Goal: Task Accomplishment & Management: Complete application form

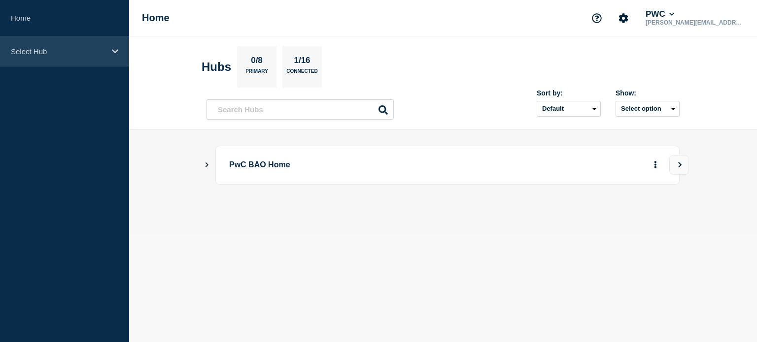
click at [68, 53] on p "Select Hub" at bounding box center [58, 51] width 95 height 8
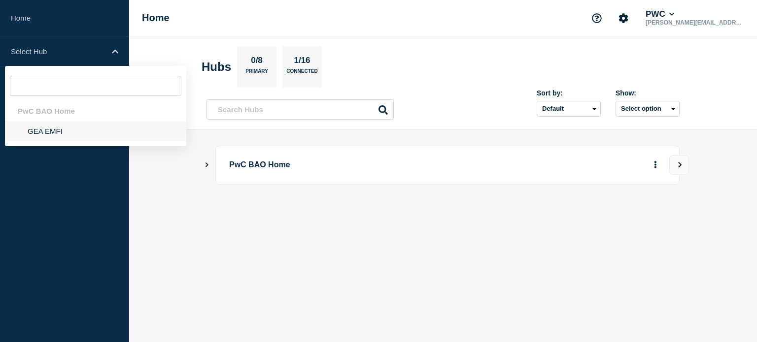
click at [66, 129] on li "GEA EMFI" at bounding box center [95, 131] width 181 height 20
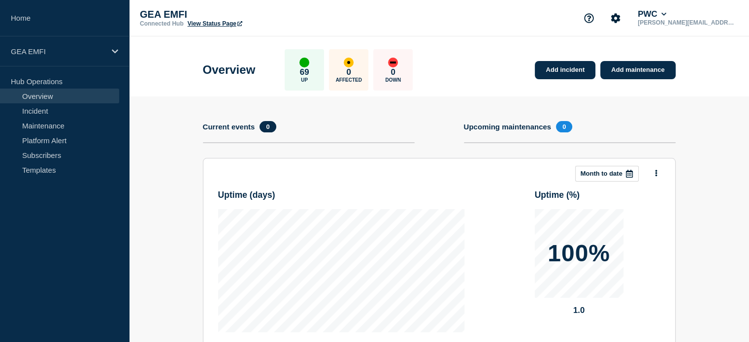
click at [66, 129] on link "Maintenance" at bounding box center [59, 125] width 119 height 15
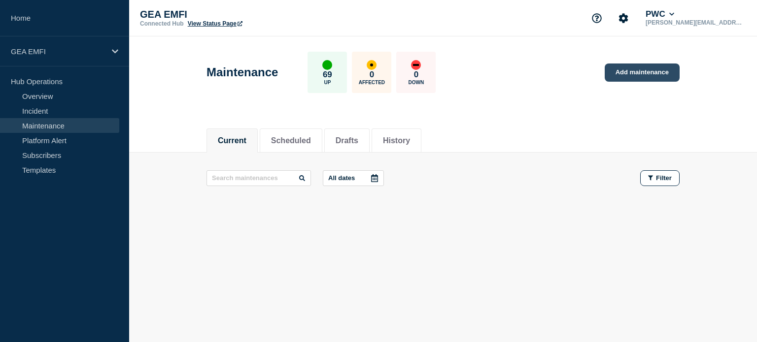
click at [631, 72] on link "Add maintenance" at bounding box center [642, 73] width 75 height 18
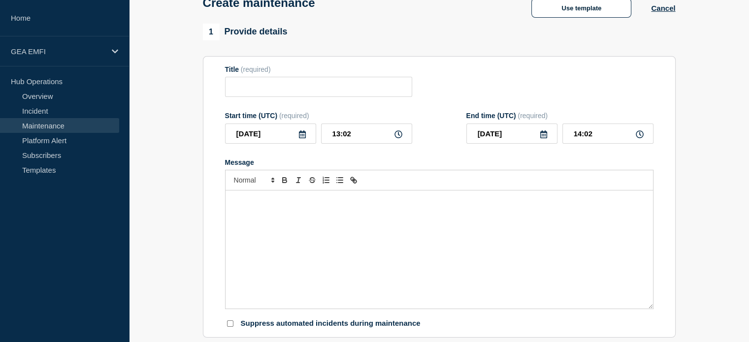
scroll to position [99, 0]
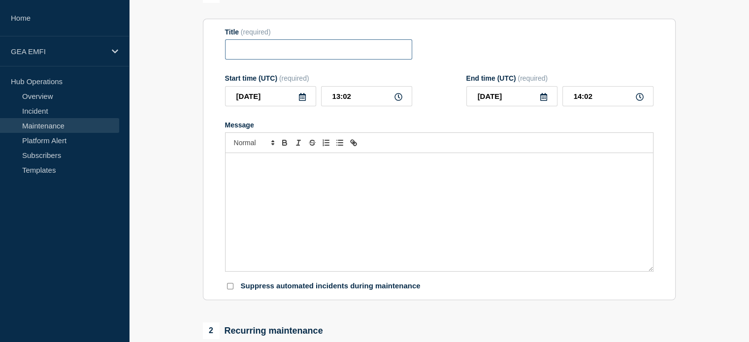
click at [379, 57] on input "Title" at bounding box center [318, 49] width 187 height 20
paste input "SAP Release 2508 Production Deployment"
type input "SAP Release 2508 Production Deployment"
click at [284, 179] on div "Message" at bounding box center [440, 212] width 428 height 118
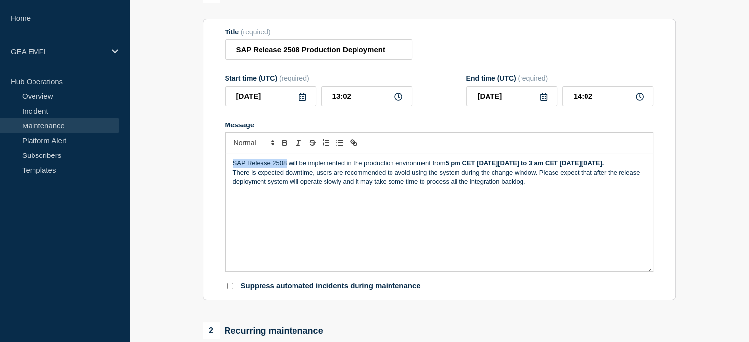
drag, startPoint x: 231, startPoint y: 166, endPoint x: 286, endPoint y: 163, distance: 54.8
click at [286, 163] on div "SAP Release 2508 will be implemented in the production environment from 5 pm CE…" at bounding box center [440, 212] width 428 height 118
click at [287, 234] on div "SAP Release 2508 will be implemented in the production environment from 5 pm CE…" at bounding box center [440, 212] width 428 height 118
drag, startPoint x: 324, startPoint y: 195, endPoint x: 339, endPoint y: 194, distance: 15.3
click at [339, 187] on p "There is expected downtime, users are recommended to avoid using the system dur…" at bounding box center [439, 178] width 413 height 18
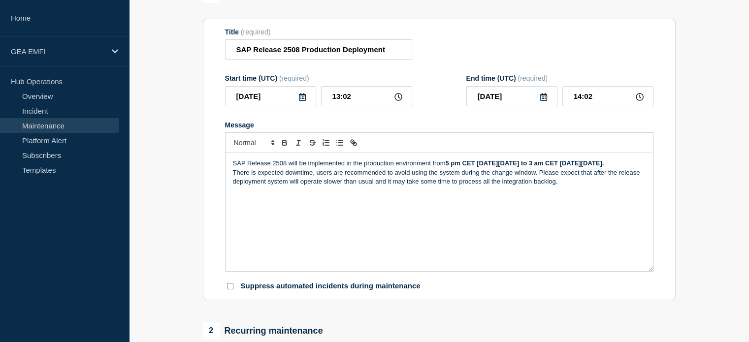
click at [396, 98] on icon at bounding box center [399, 97] width 8 height 8
click at [301, 101] on icon at bounding box center [303, 97] width 8 height 8
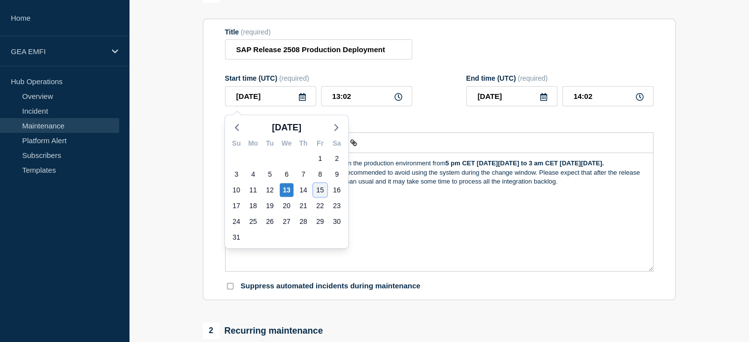
click at [317, 190] on div "15" at bounding box center [320, 190] width 14 height 14
type input "[DATE]"
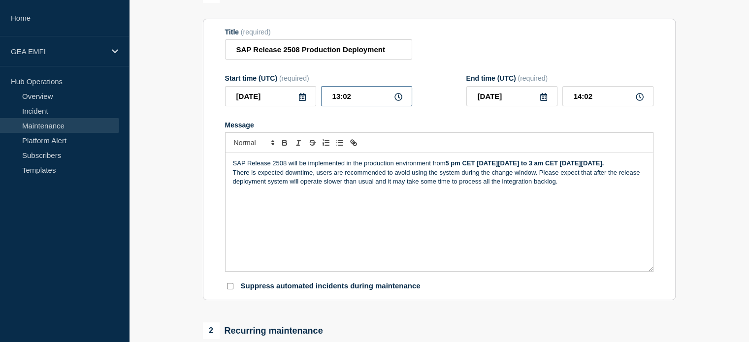
click at [401, 104] on input "13:02" at bounding box center [366, 96] width 91 height 20
drag, startPoint x: 377, startPoint y: 100, endPoint x: 315, endPoint y: 99, distance: 61.6
click at [315, 99] on div "[DATE] 13:02" at bounding box center [318, 96] width 187 height 20
type input "03:00"
type input "04:00"
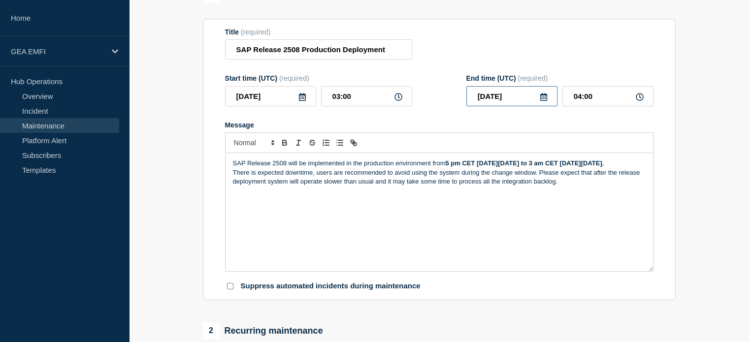
click at [522, 101] on input "[DATE]" at bounding box center [512, 96] width 91 height 20
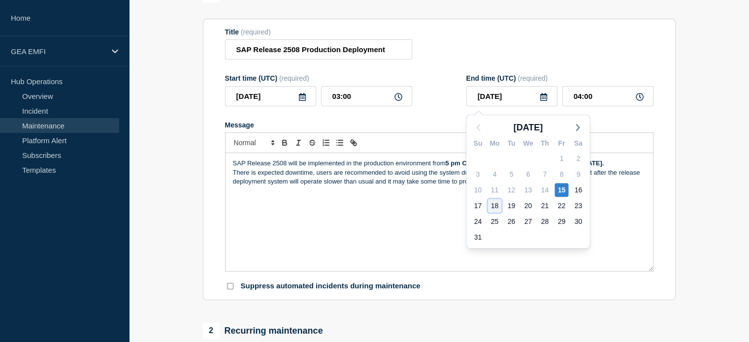
click at [495, 205] on div "18" at bounding box center [495, 206] width 14 height 14
type input "[DATE]"
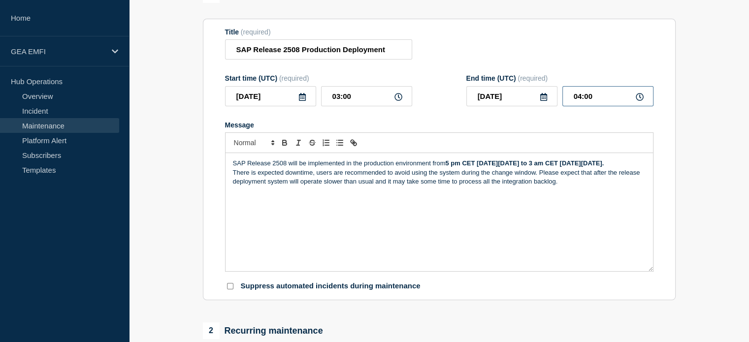
drag, startPoint x: 597, startPoint y: 101, endPoint x: 548, endPoint y: 103, distance: 48.8
click at [548, 103] on div "[DATE] 04:00" at bounding box center [560, 96] width 187 height 20
drag, startPoint x: 362, startPoint y: 99, endPoint x: 282, endPoint y: 108, distance: 79.9
click at [282, 106] on div "[DATE] 03:00" at bounding box center [318, 96] width 187 height 20
type input "15:00"
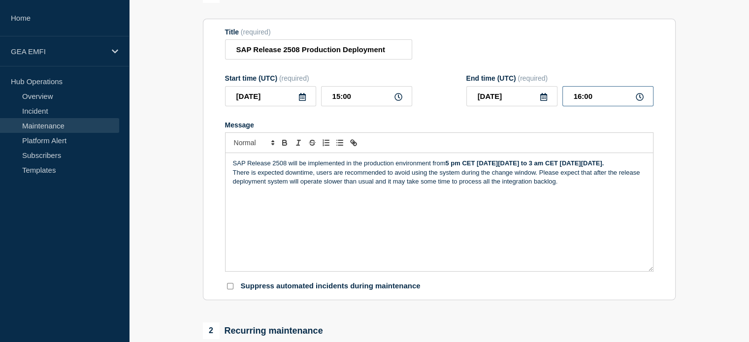
click at [587, 100] on input "16:00" at bounding box center [608, 96] width 91 height 20
drag, startPoint x: 594, startPoint y: 100, endPoint x: 533, endPoint y: 90, distance: 62.4
click at [533, 90] on div "[DATE] 16:00" at bounding box center [560, 96] width 187 height 20
click at [702, 250] on section "1 Provide details Title (required) SAP Release 2508 Production Deployment Start…" at bounding box center [439, 328] width 620 height 684
click at [582, 99] on input "03:00" at bounding box center [608, 96] width 91 height 20
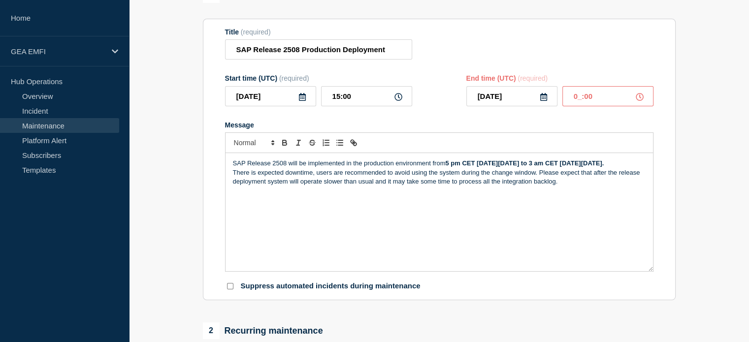
type input "01:00"
click at [544, 126] on div "Message" at bounding box center [439, 125] width 429 height 8
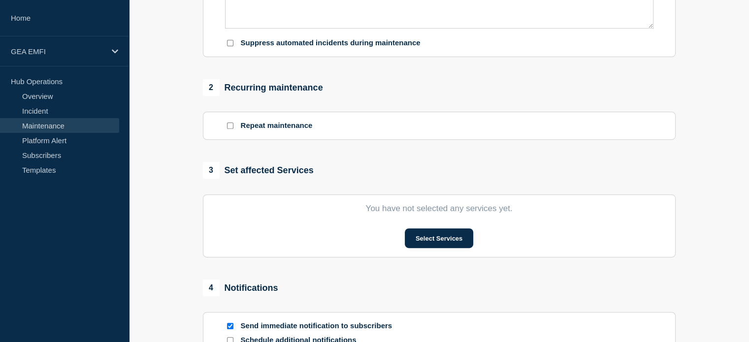
scroll to position [394, 0]
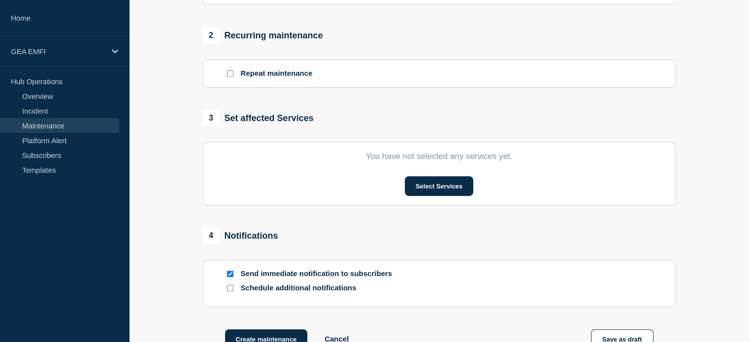
click at [233, 76] on input "Repeat maintenance" at bounding box center [230, 73] width 6 height 6
checkbox input "true"
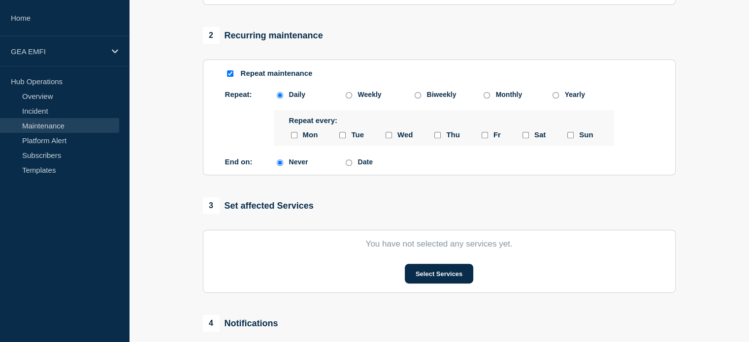
click at [349, 166] on input "Date" at bounding box center [349, 163] width 6 height 6
radio input "true"
radio input "false"
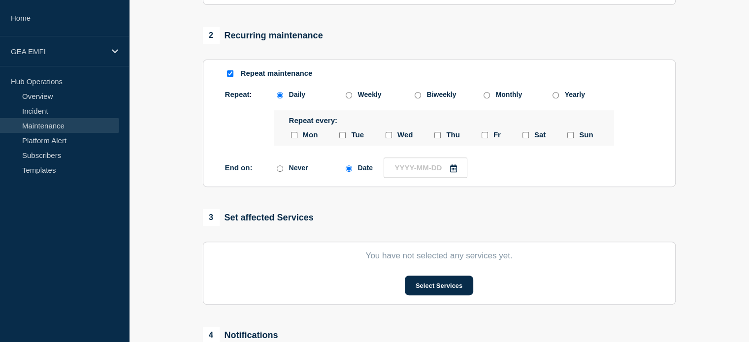
click at [455, 172] on icon at bounding box center [454, 169] width 8 height 8
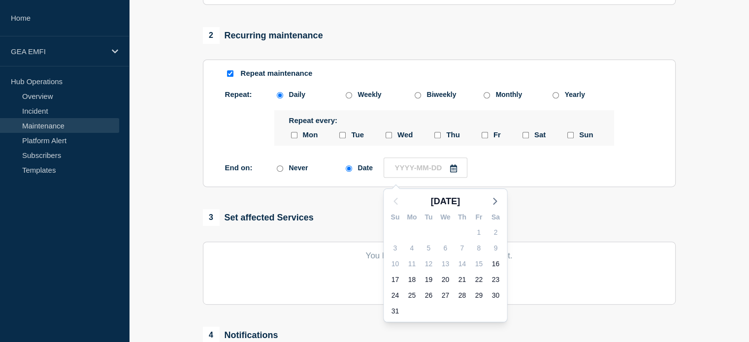
click at [664, 218] on div "3 Set affected Services" at bounding box center [439, 217] width 473 height 17
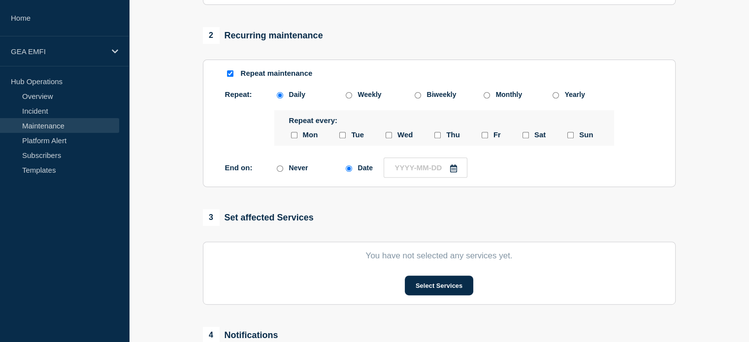
click at [229, 77] on input "Repeat maintenance" at bounding box center [230, 73] width 6 height 6
checkbox input "false"
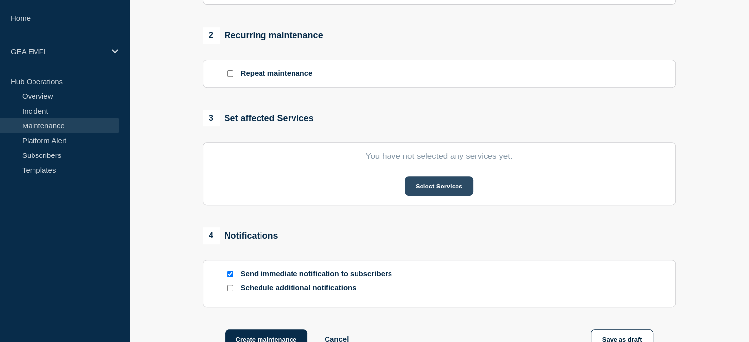
click at [453, 189] on button "Select Services" at bounding box center [439, 186] width 68 height 20
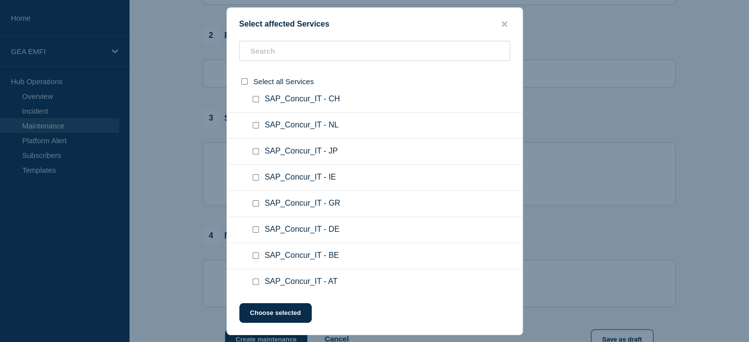
scroll to position [0, 0]
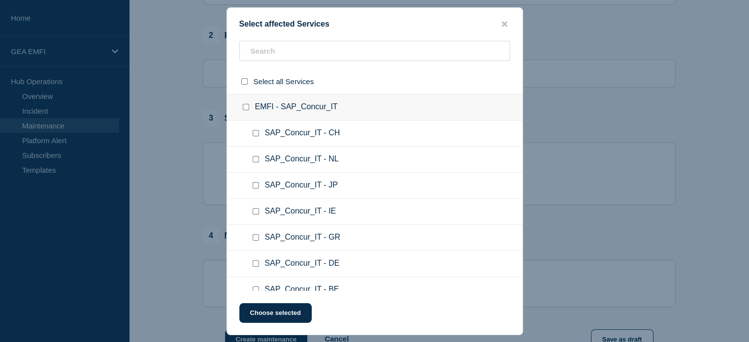
click at [255, 136] on input "SAP_Concur_IT - CH checkbox" at bounding box center [256, 133] width 6 height 6
checkbox input "true"
click at [255, 163] on input "SAP_Concur_IT - NL checkbox" at bounding box center [256, 159] width 6 height 6
checkbox input "true"
drag, startPoint x: 255, startPoint y: 185, endPoint x: 253, endPoint y: 191, distance: 6.2
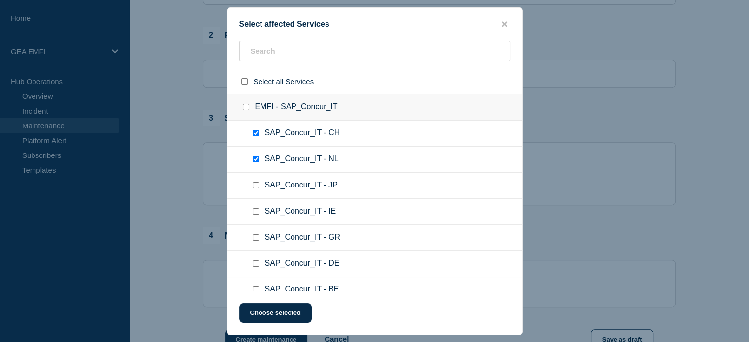
click at [254, 184] on input "SAP_Concur_IT - JP checkbox" at bounding box center [256, 185] width 6 height 6
checkbox input "true"
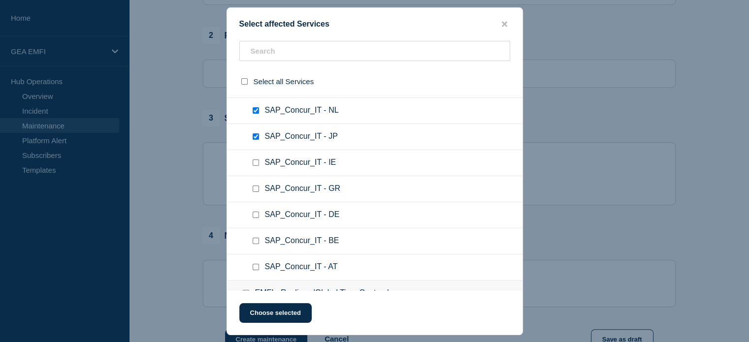
scroll to position [49, 0]
click at [255, 188] on input "SAP_Concur_IT - GR checkbox" at bounding box center [256, 188] width 6 height 6
checkbox input "true"
click at [256, 215] on input "SAP_Concur_IT - DE checkbox" at bounding box center [256, 214] width 6 height 6
checkbox input "true"
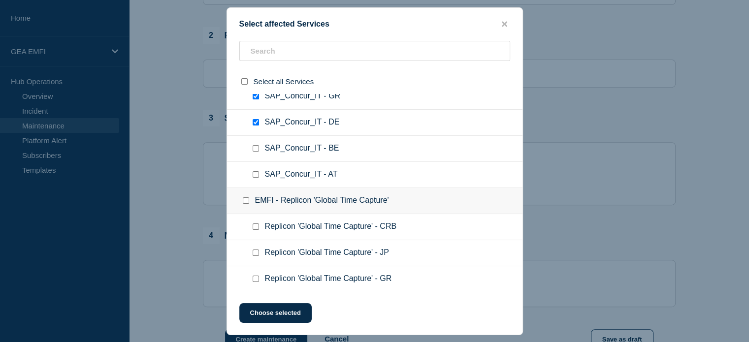
scroll to position [148, 0]
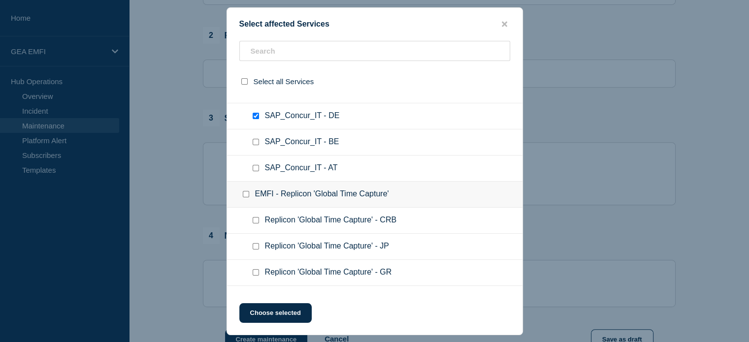
click at [256, 170] on input "SAP_Concur_IT - AT checkbox" at bounding box center [256, 168] width 6 height 6
checkbox input "true"
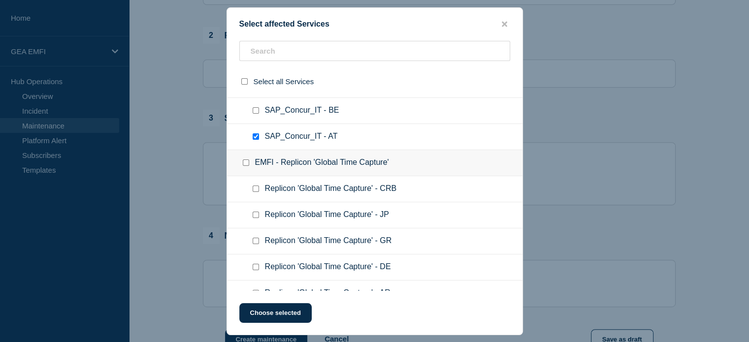
scroll to position [197, 0]
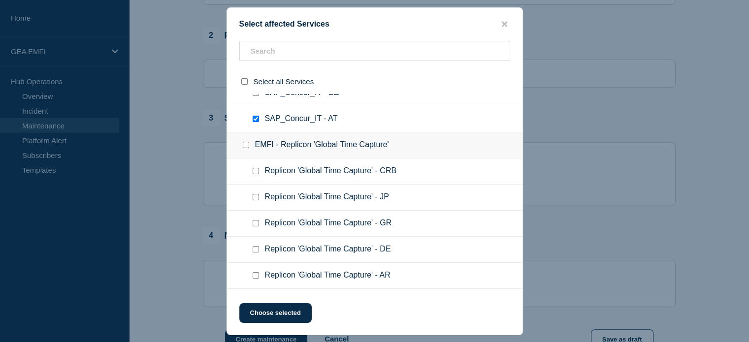
click at [253, 194] on input "Replicon 'Global Time Capture' - JP checkbox" at bounding box center [256, 197] width 6 height 6
checkbox input "true"
click at [255, 221] on input "Replicon 'Global Time Capture' - GR checkbox" at bounding box center [256, 223] width 6 height 6
checkbox input "true"
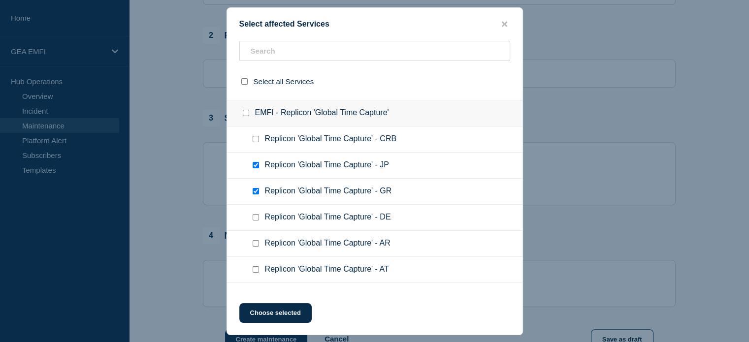
scroll to position [246, 0]
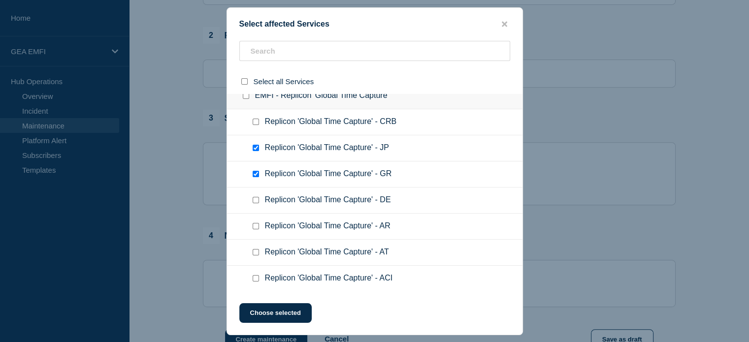
click at [254, 200] on input "Replicon 'Global Time Capture' - DE checkbox" at bounding box center [256, 200] width 6 height 6
checkbox input "true"
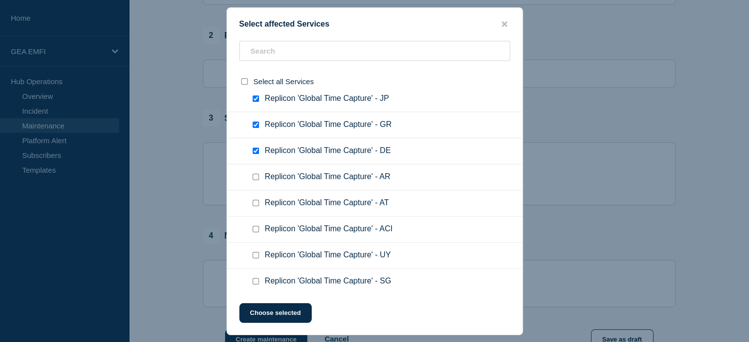
click at [257, 201] on input "Replicon 'Global Time Capture' - AT checkbox" at bounding box center [256, 203] width 6 height 6
checkbox input "true"
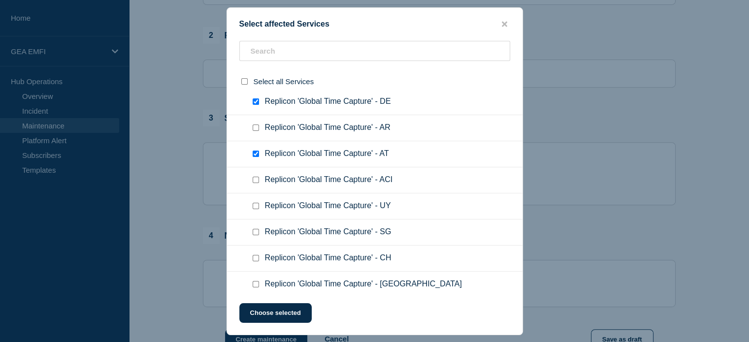
scroll to position [394, 0]
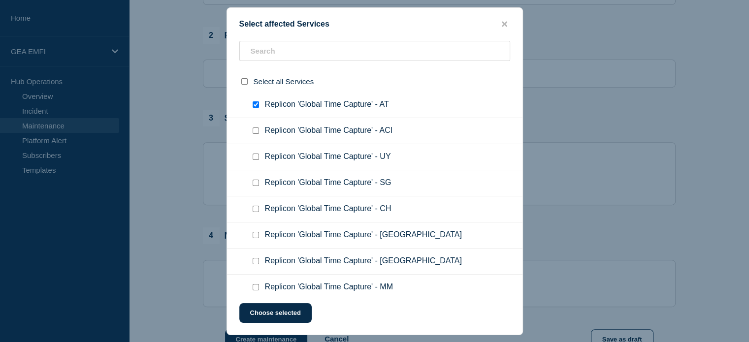
click at [256, 208] on input "Replicon 'Global Time Capture' - CH checkbox" at bounding box center [256, 209] width 6 height 6
checkbox input "true"
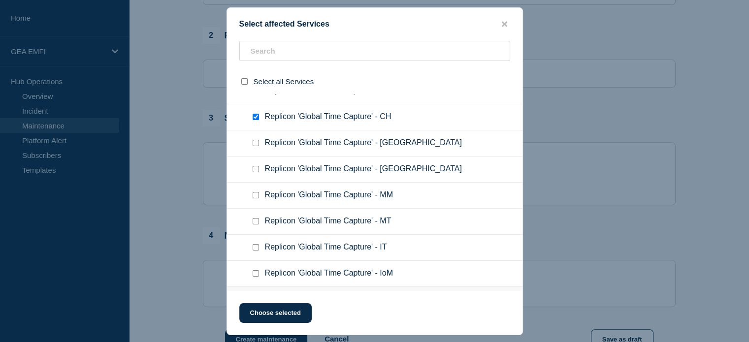
scroll to position [493, 0]
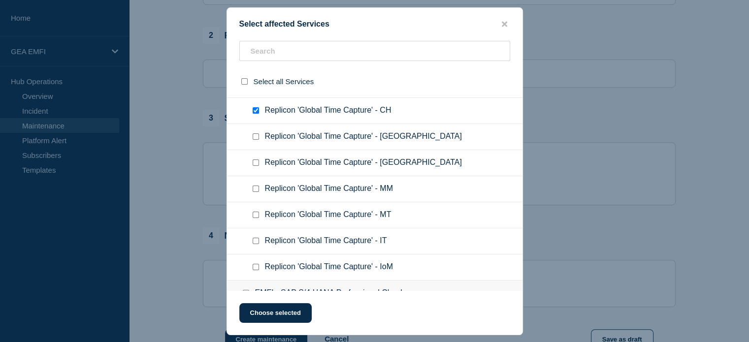
click at [256, 161] on input "Replicon 'Global Time Capture' - NL checkbox" at bounding box center [256, 163] width 6 height 6
checkbox input "true"
click at [256, 238] on input "Replicon 'Global Time Capture' - IT checkbox" at bounding box center [256, 241] width 6 height 6
checkbox input "true"
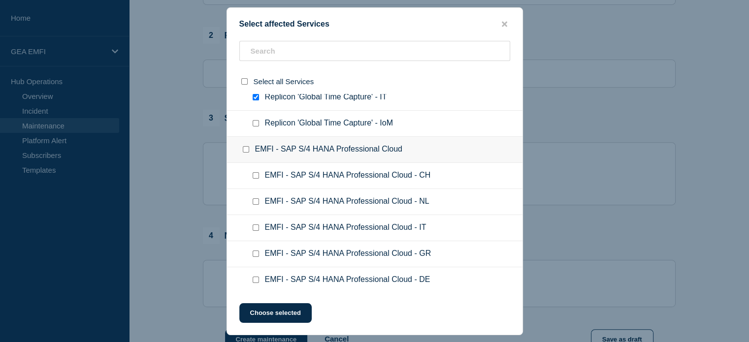
scroll to position [641, 0]
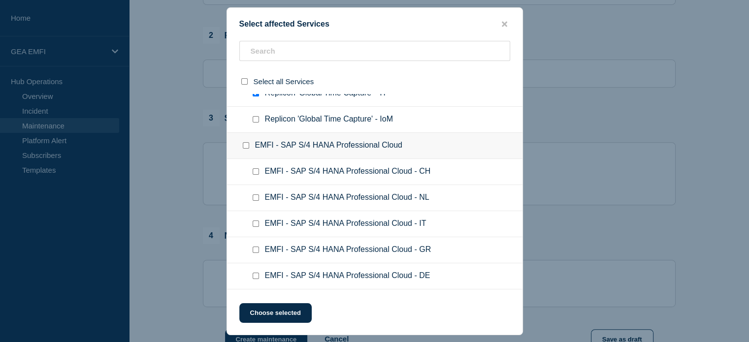
click at [246, 142] on input "EMFI - SAP S/4 HANA Professional Cloud checkbox" at bounding box center [246, 145] width 6 height 6
checkbox input "true"
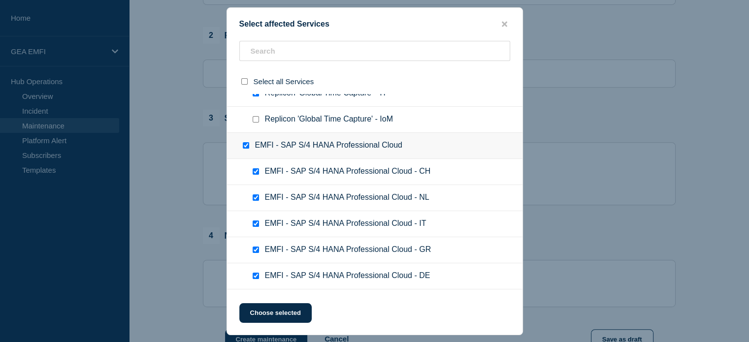
checkbox input "true"
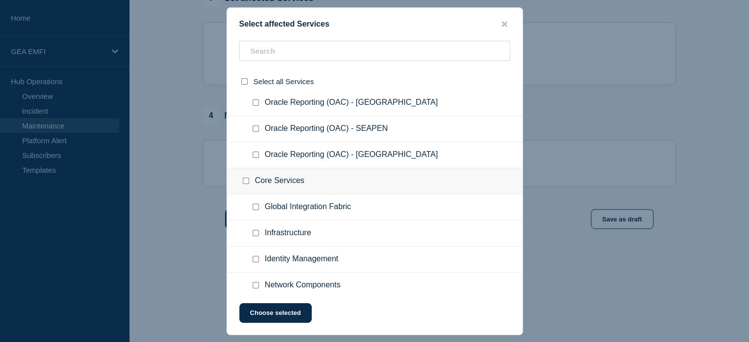
scroll to position [518, 0]
click at [506, 20] on icon "close button" at bounding box center [504, 24] width 5 height 8
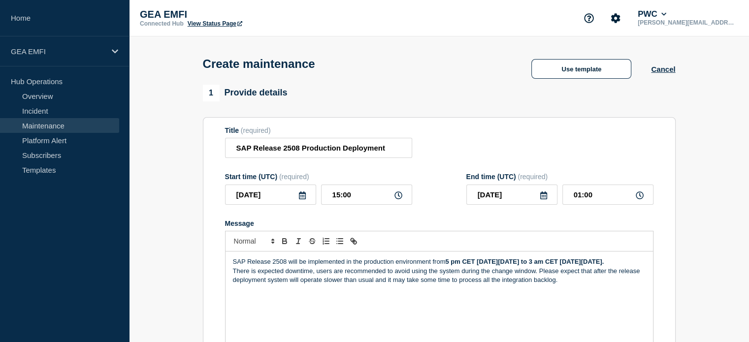
scroll to position [49, 0]
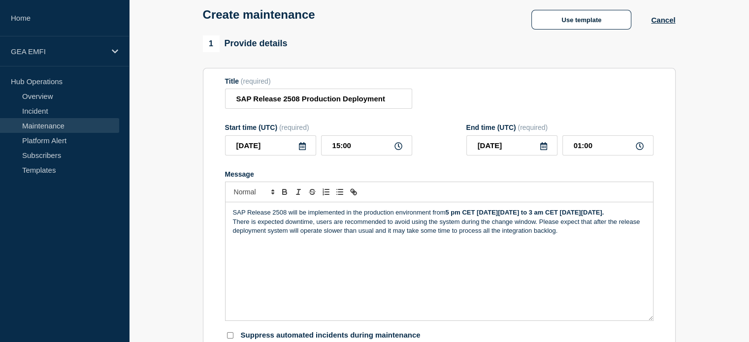
click at [430, 217] on p "SAP Release 2508 will be implemented in the production environment from 5 pm CE…" at bounding box center [439, 212] width 413 height 9
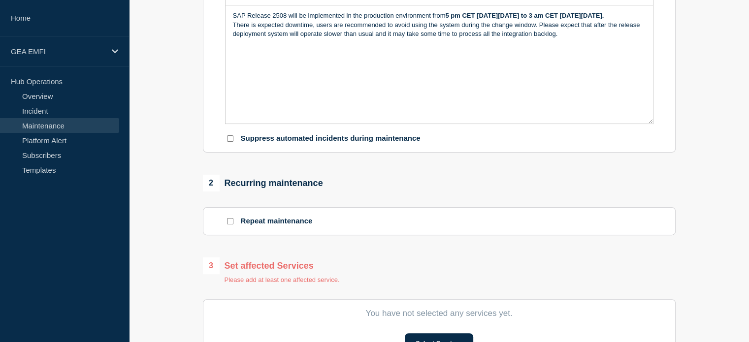
scroll to position [443, 0]
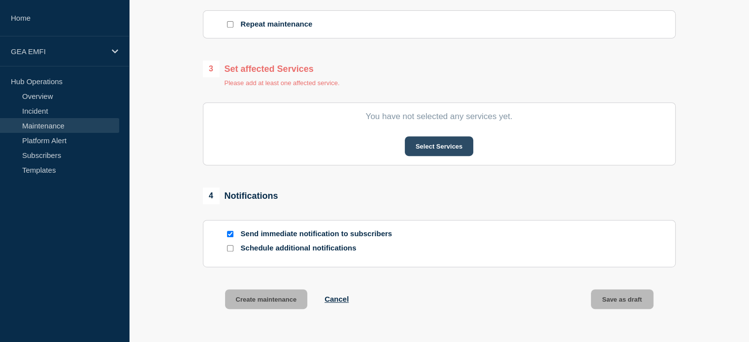
click at [436, 145] on button "Select Services" at bounding box center [439, 146] width 68 height 20
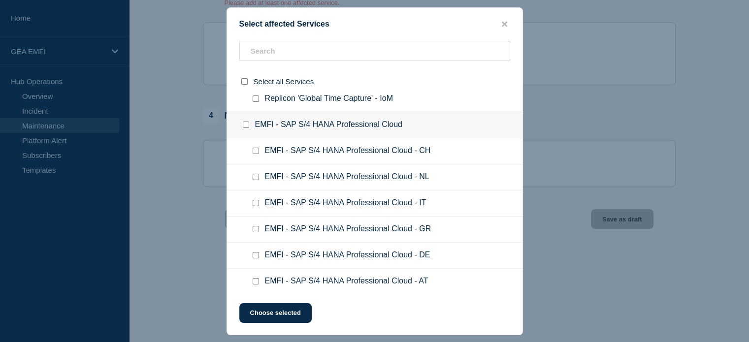
scroll to position [591, 0]
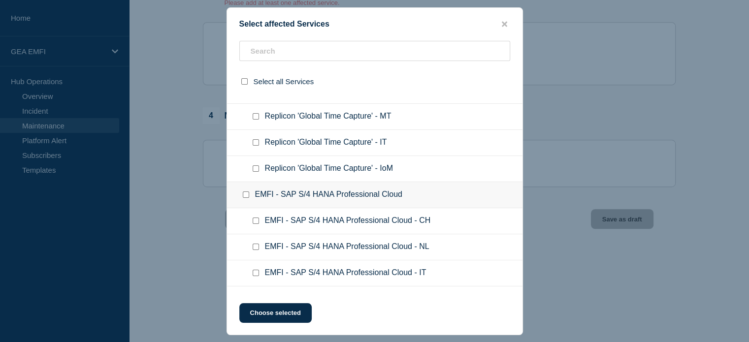
click at [247, 193] on input "EMFI - SAP S/4 HANA Professional Cloud checkbox" at bounding box center [246, 195] width 6 height 6
checkbox input "true"
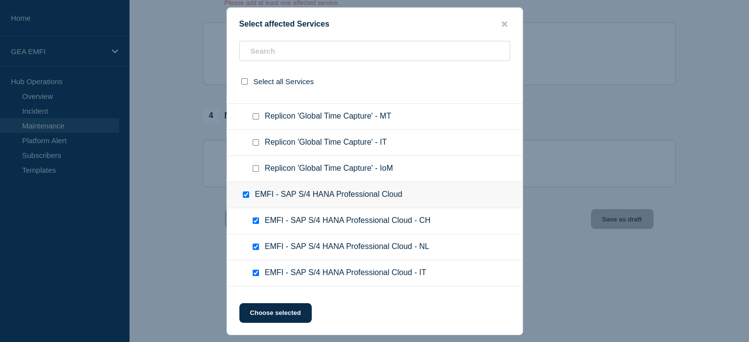
checkbox input "true"
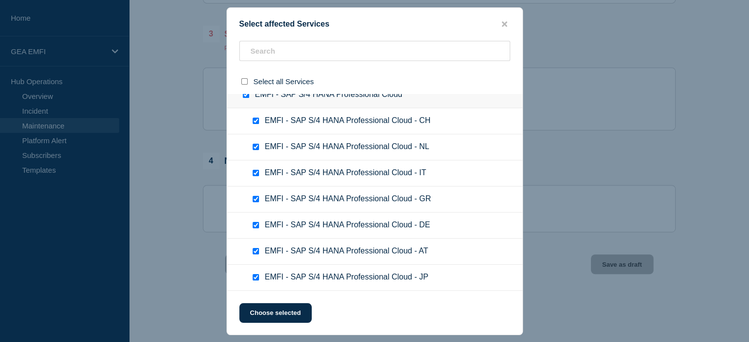
scroll to position [641, 0]
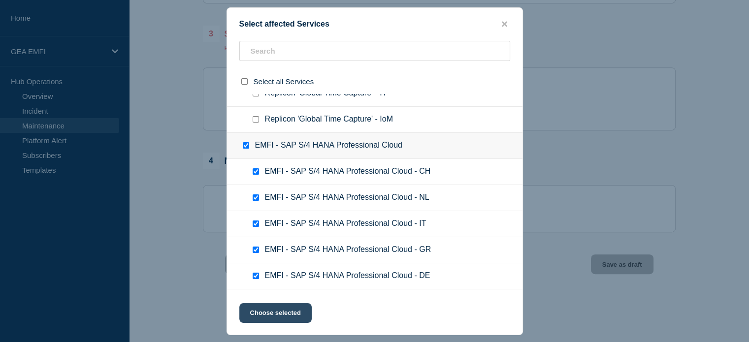
click at [272, 314] on button "Choose selected" at bounding box center [275, 314] width 72 height 20
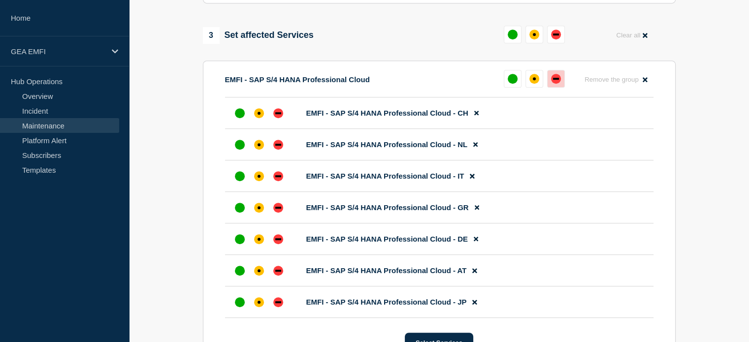
click at [558, 81] on div "down" at bounding box center [556, 79] width 10 height 10
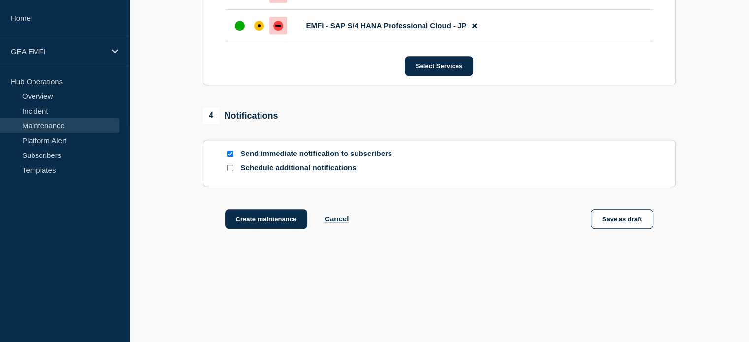
scroll to position [763, 0]
click at [274, 220] on button "Create maintenance" at bounding box center [266, 219] width 83 height 20
